Goal: Information Seeking & Learning: Understand process/instructions

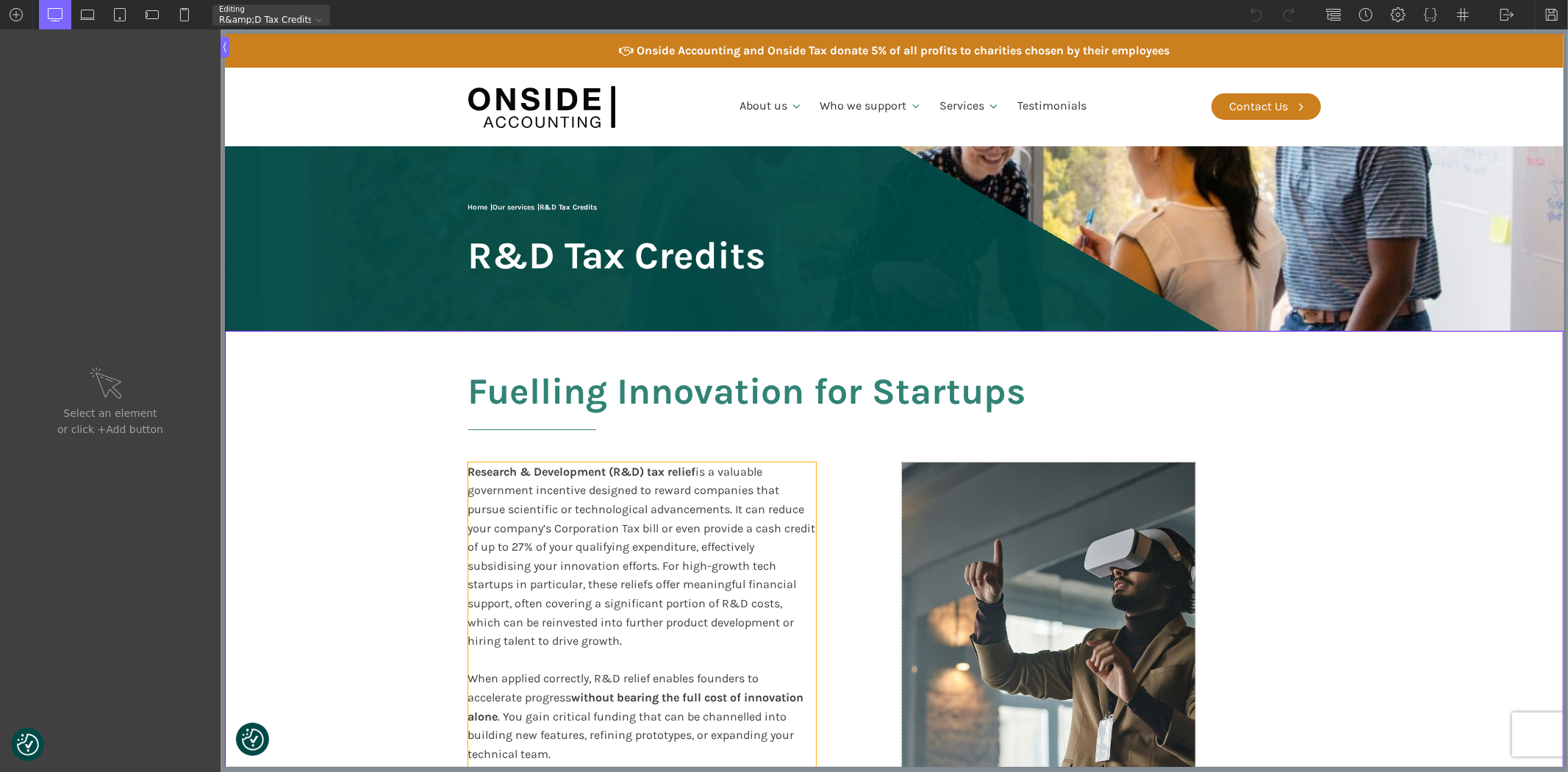
scroll to position [163, 0]
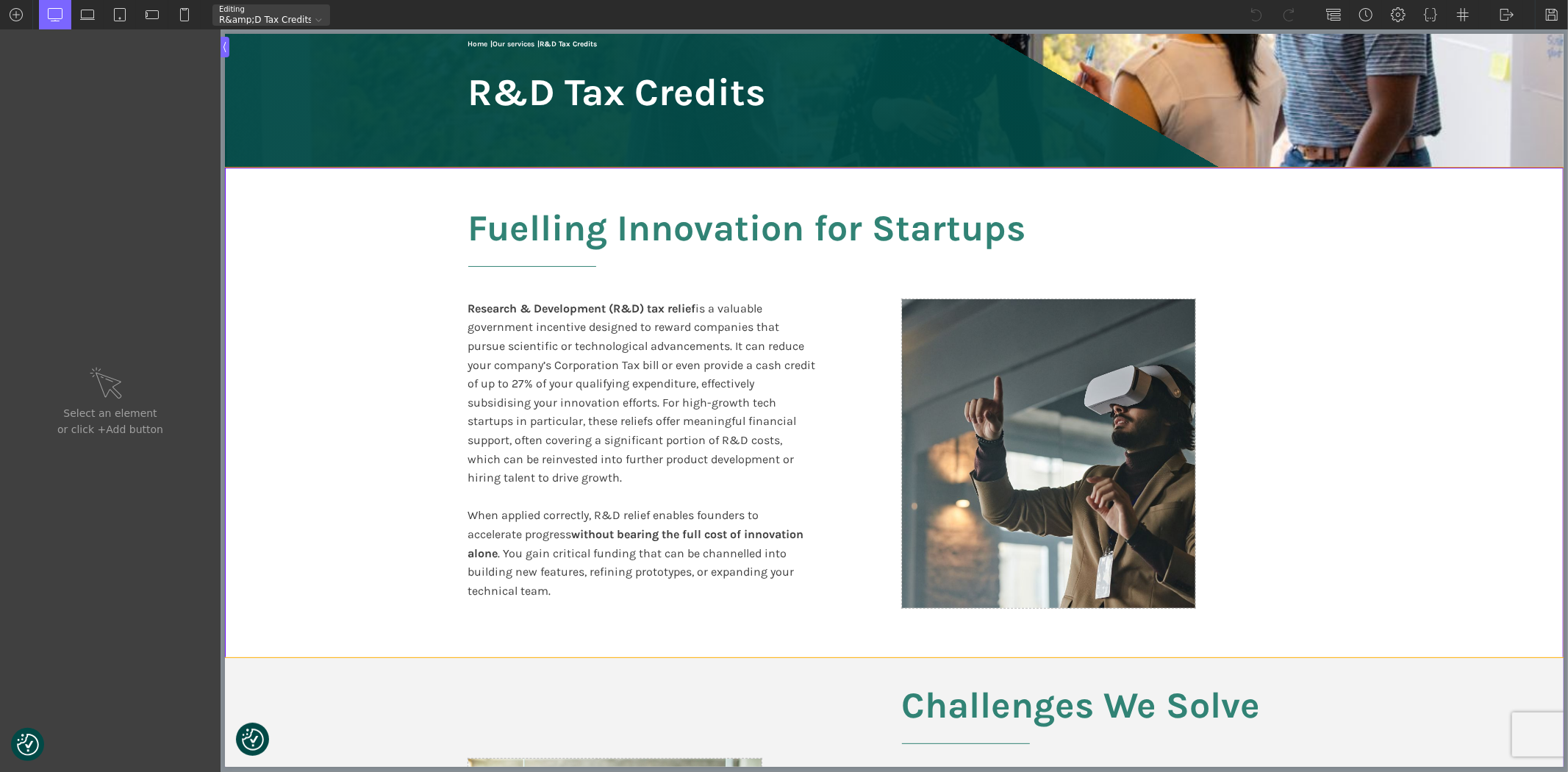
click at [1387, 435] on section "Fuelling Innovation for Startups Research & Development (R&D) tax relief is a v…" at bounding box center [893, 412] width 1339 height 489
type input "split-content-full-heading"
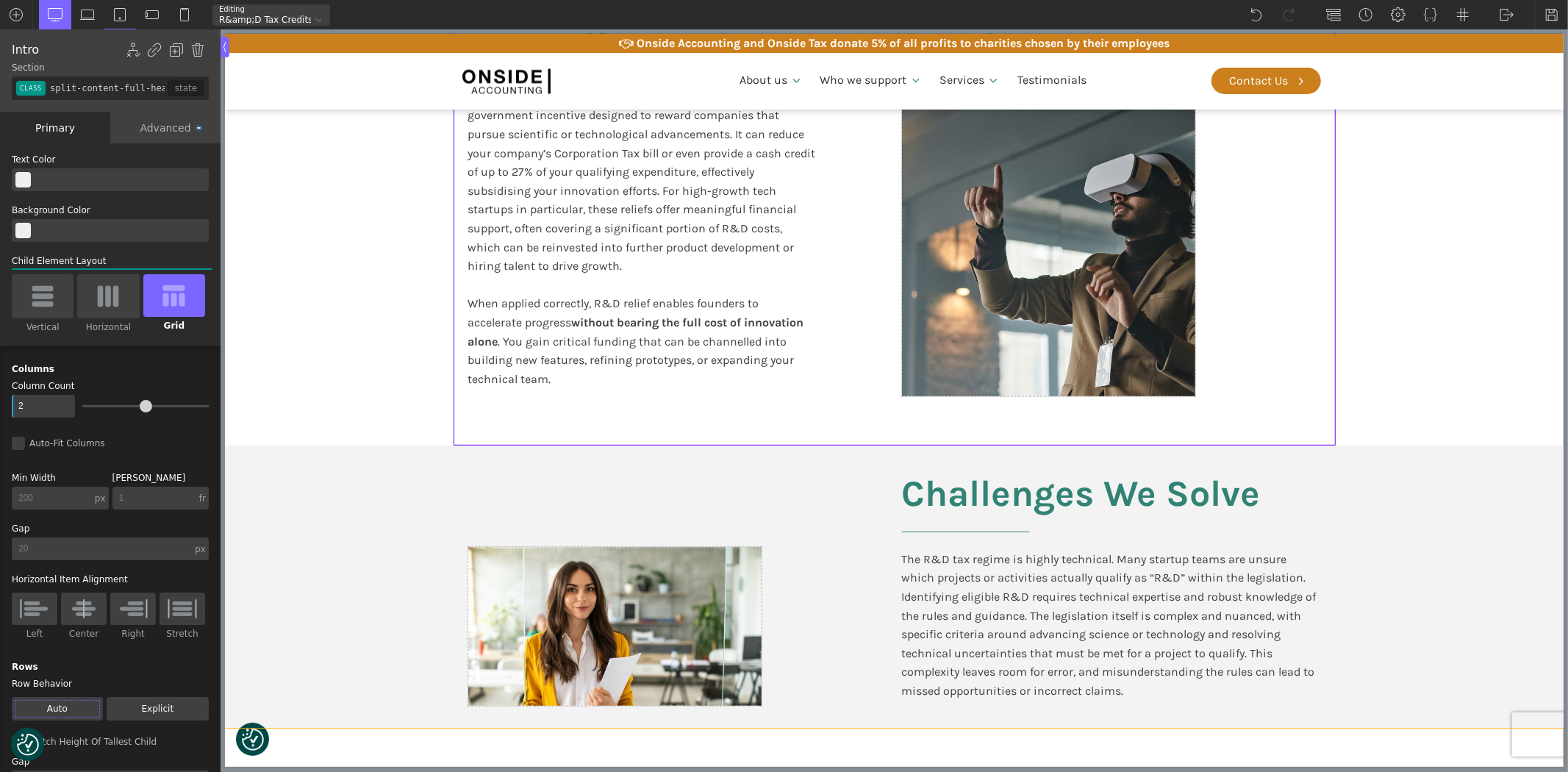
scroll to position [245, 0]
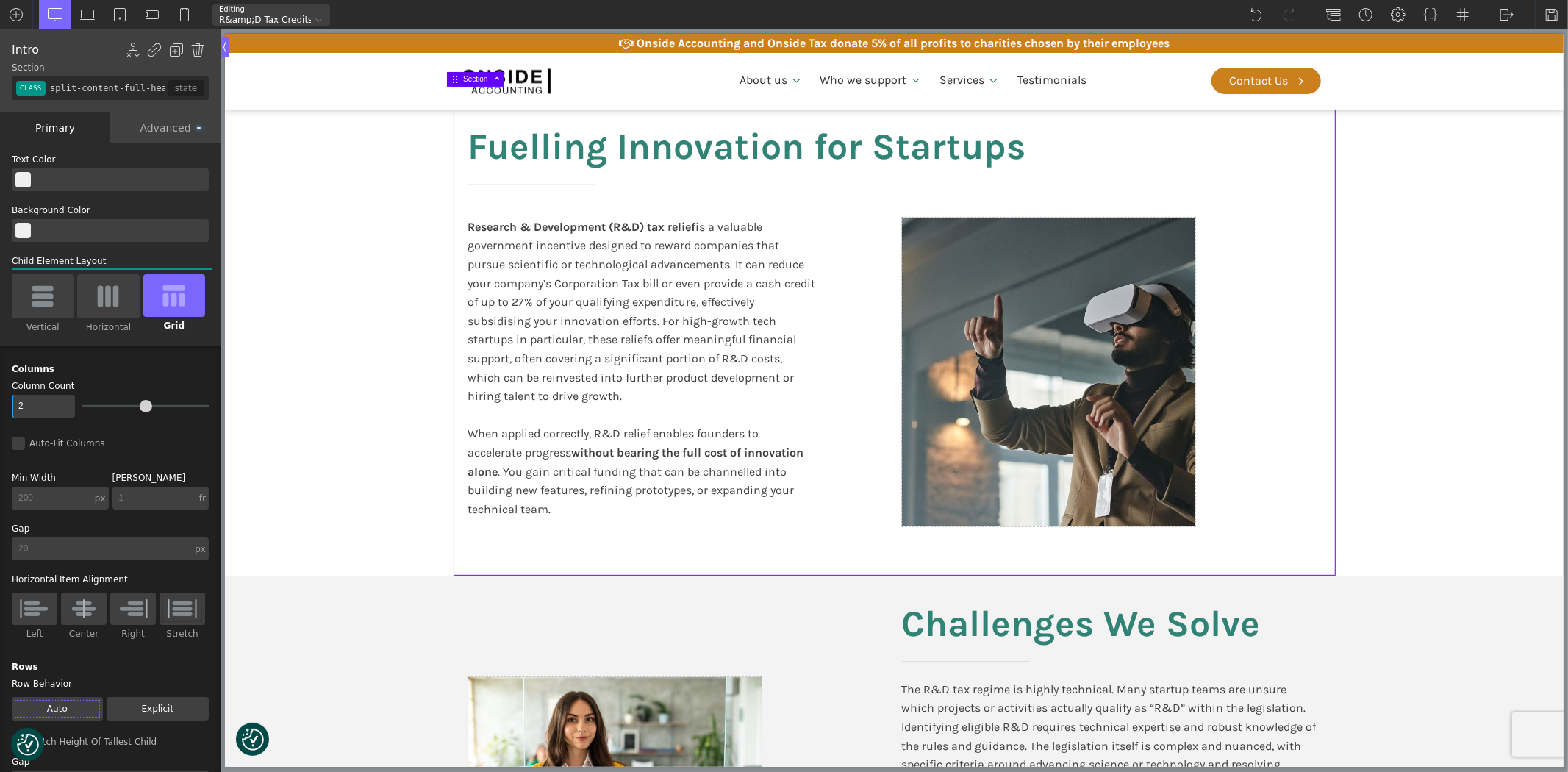
click at [271, 478] on section "Fuelling Innovation for Startups Research & Development (R&D) tax relief is a v…" at bounding box center [893, 331] width 1339 height 489
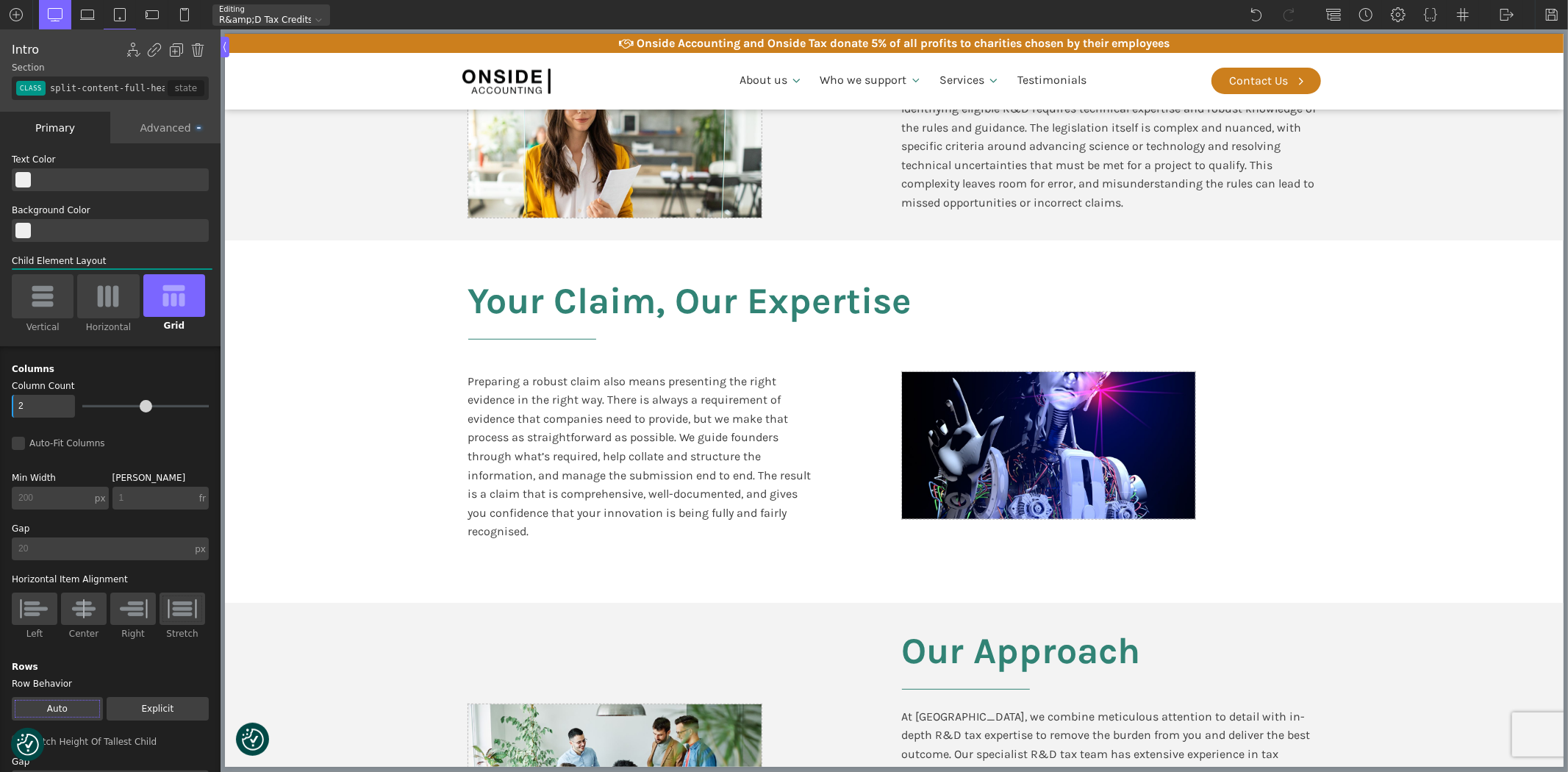
scroll to position [1274, 0]
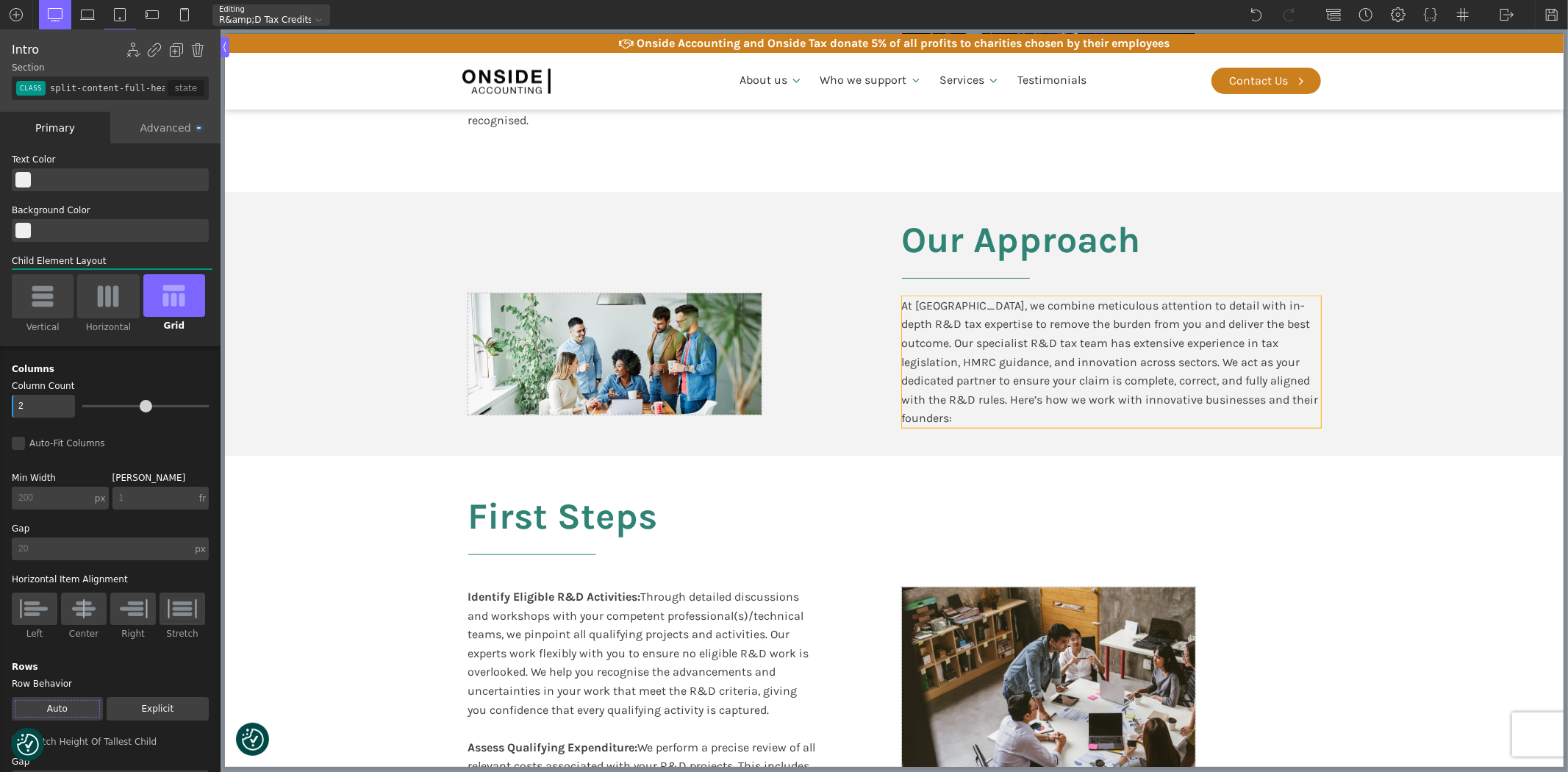
click at [945, 388] on div "At [GEOGRAPHIC_DATA], we combine meticulous attention to detail with in-depth R…" at bounding box center [1111, 361] width 419 height 132
type input "text_block-382-611"
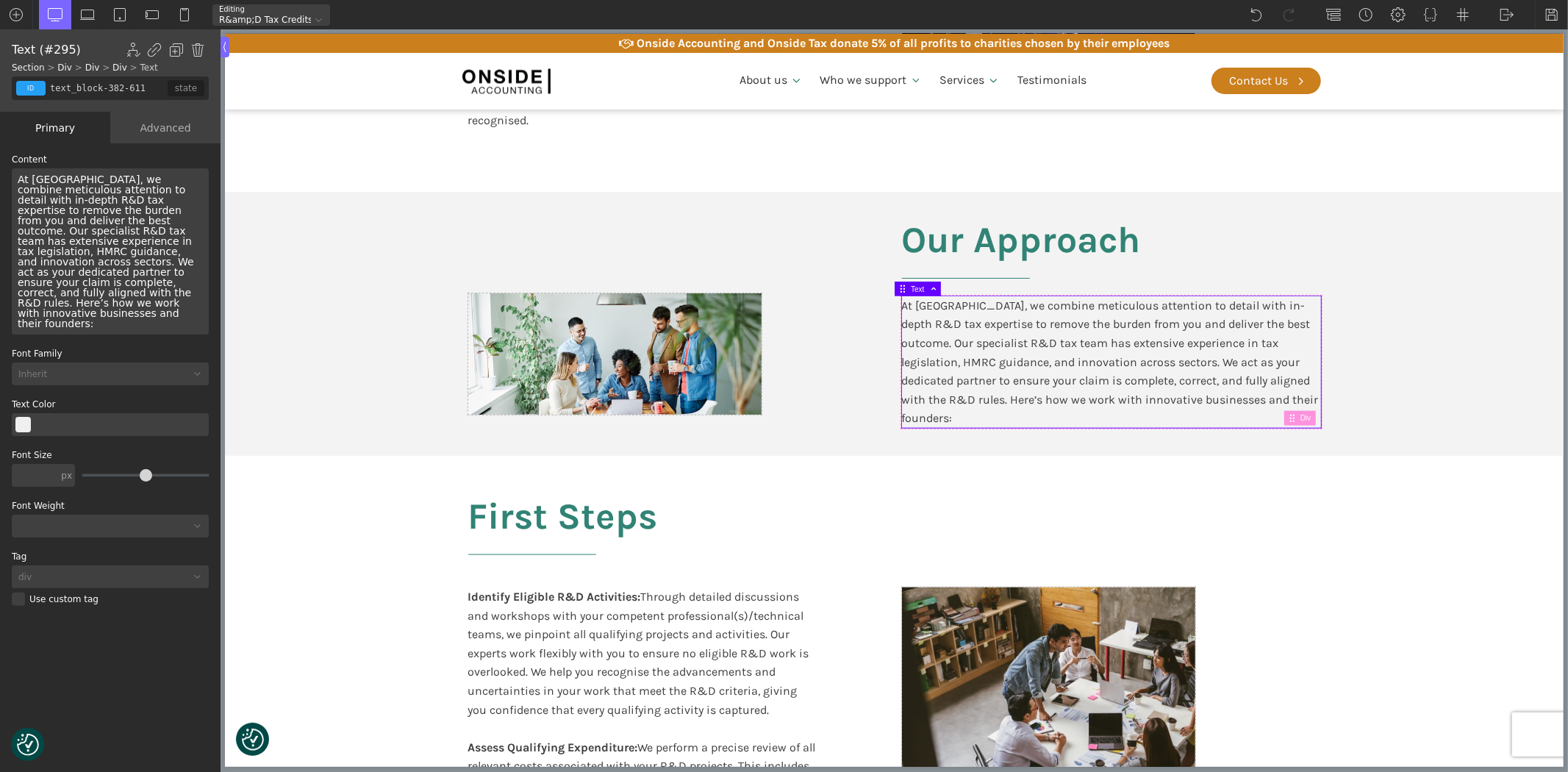
click at [908, 396] on div "At [GEOGRAPHIC_DATA], we combine meticulous attention to detail with in-depth R…" at bounding box center [1111, 361] width 419 height 132
click at [902, 402] on div "At [GEOGRAPHIC_DATA], we combine meticulous attention to detail with in-depth R…" at bounding box center [1111, 361] width 419 height 132
click at [1471, 533] on section "First Steps Identify Eligible R&D Activities: Through detailed discussions and …" at bounding box center [893, 689] width 1339 height 467
type input "split-content-full-heading"
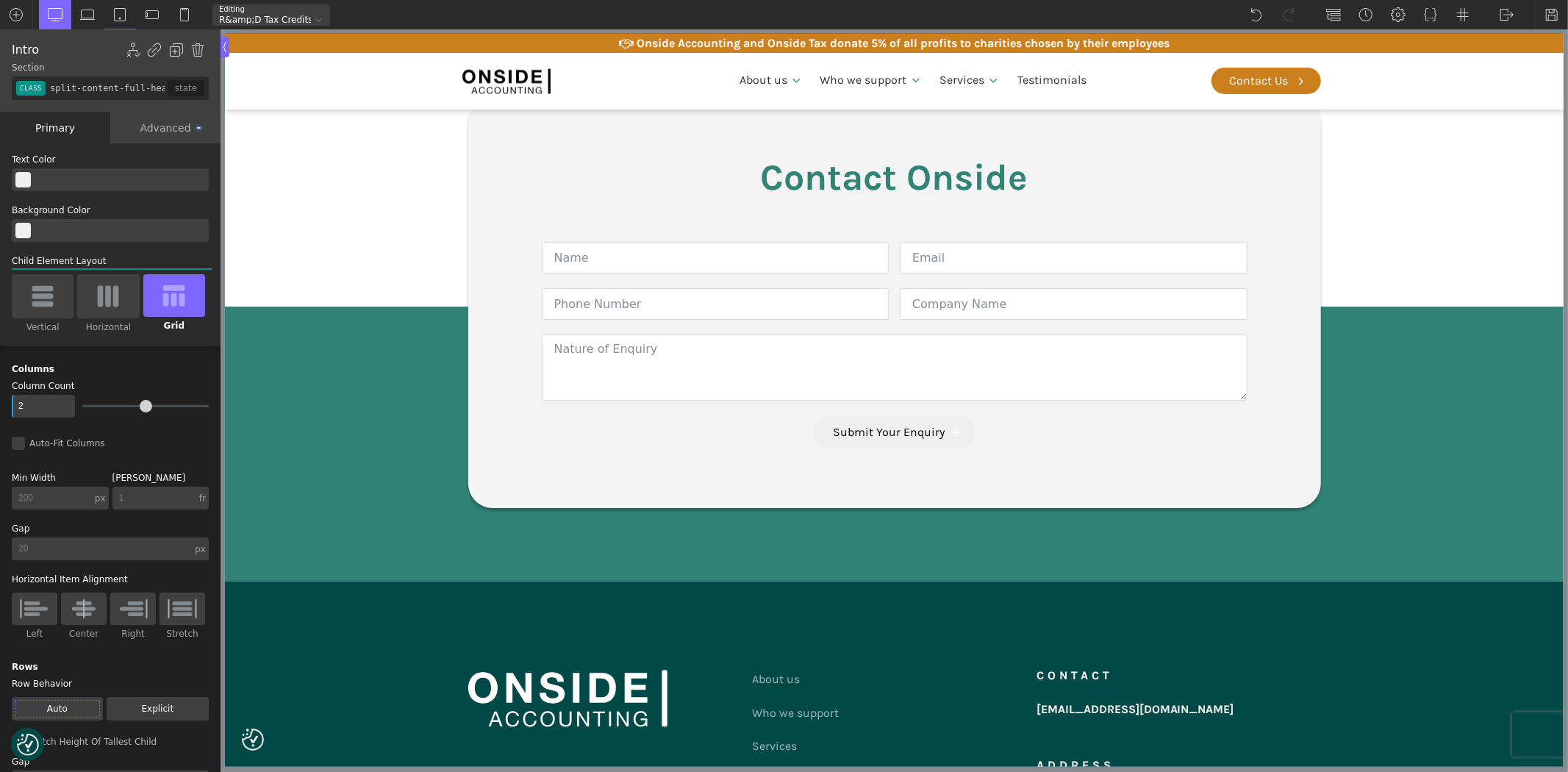
scroll to position [3806, 0]
click at [1512, 15] on img at bounding box center [1507, 15] width 15 height 15
click at [1517, 32] on link "WP Admin" at bounding box center [1522, 39] width 62 height 24
